Goal: Navigation & Orientation: Find specific page/section

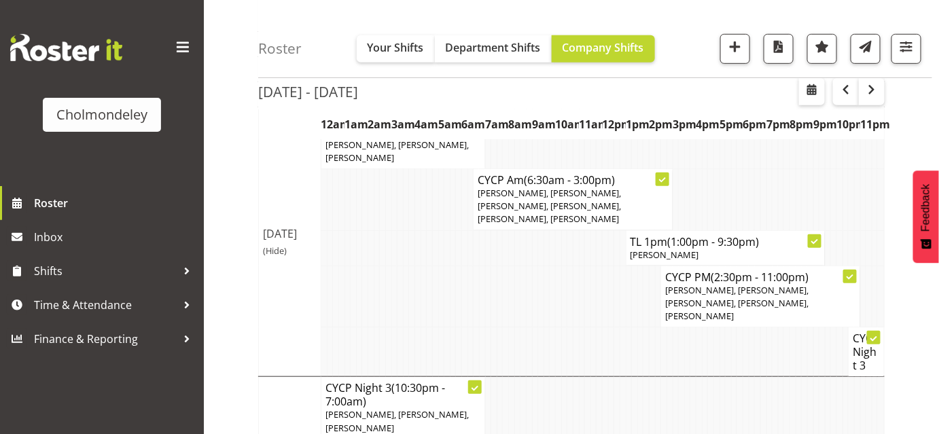
scroll to position [210, 0]
click at [912, 130] on div "[DATE] - [DATE] [DATE] - [DATE] [DATE] Day Week Fortnight Month calendar Month …" at bounding box center [598, 341] width 681 height 852
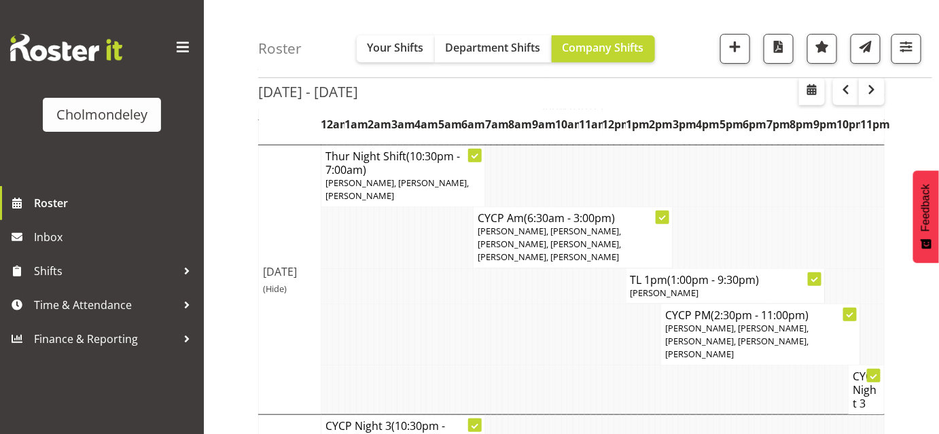
scroll to position [166, 0]
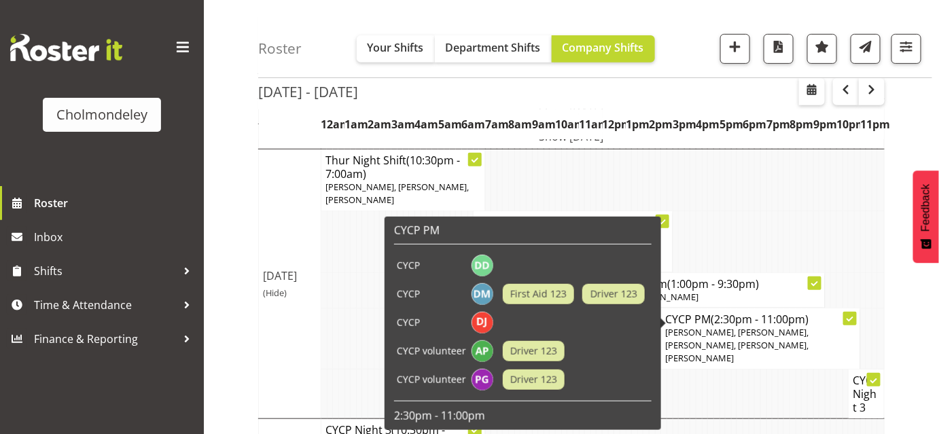
click at [922, 304] on div "[DATE] - [DATE] [DATE] - [DATE] [DATE] Day Week Fortnight Month calendar Month …" at bounding box center [598, 385] width 681 height 852
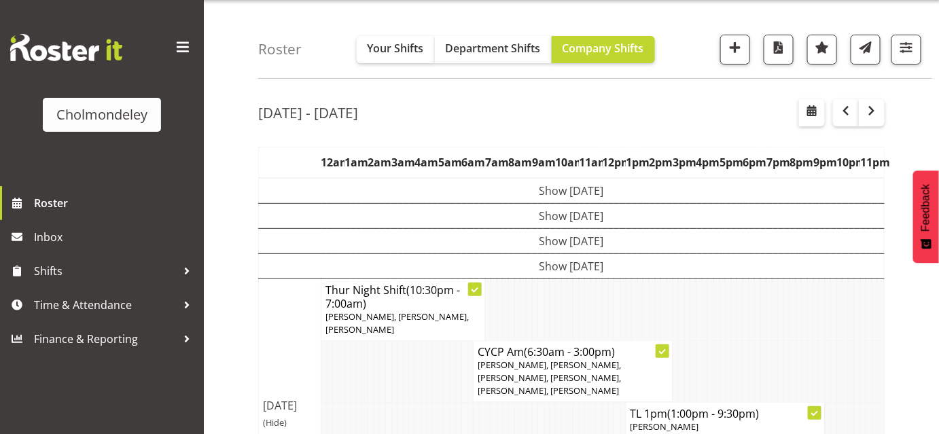
scroll to position [0, 0]
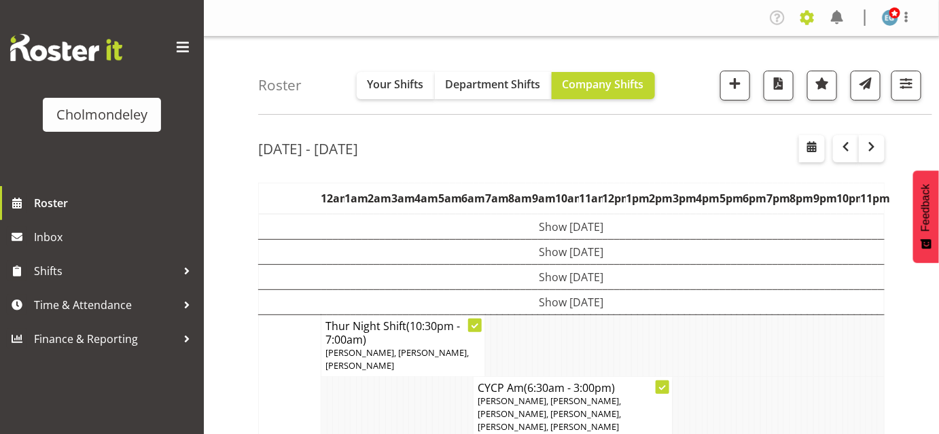
click at [817, 18] on span at bounding box center [807, 18] width 22 height 22
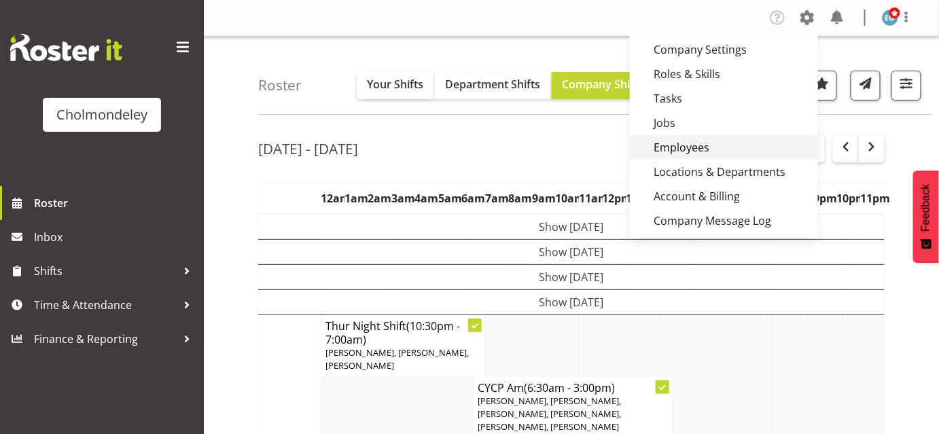
click at [701, 151] on link "Employees" at bounding box center [724, 147] width 188 height 24
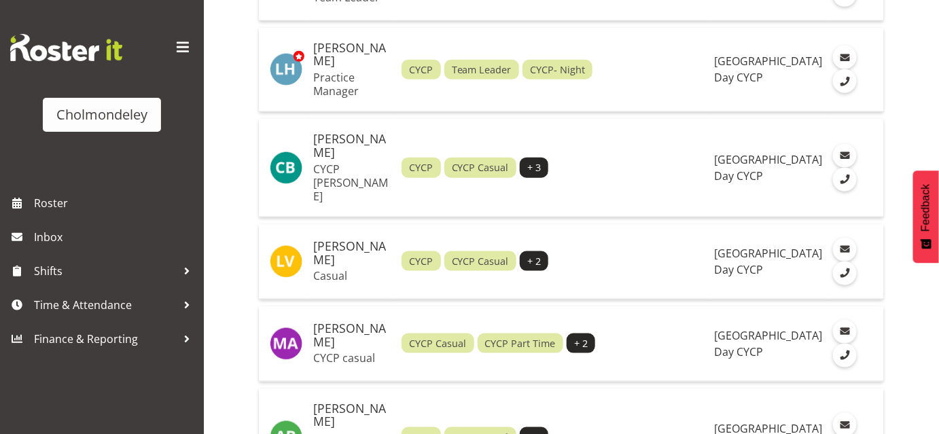
scroll to position [2113, 0]
